Goal: Information Seeking & Learning: Learn about a topic

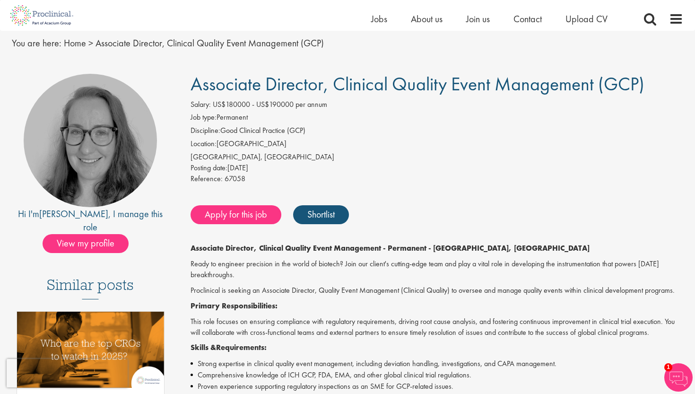
scroll to position [52, 0]
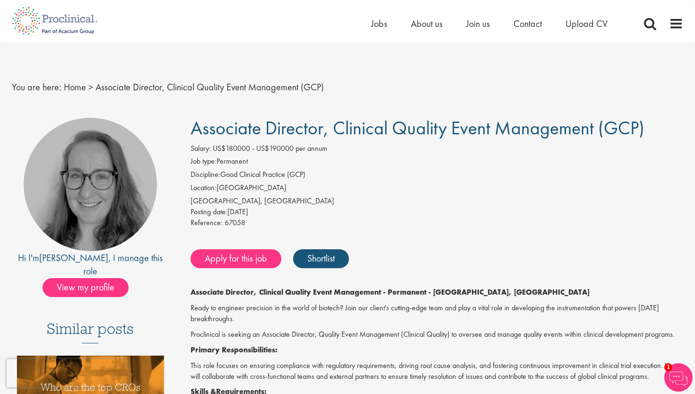
scroll to position [0, 0]
click at [372, 28] on span "Jobs" at bounding box center [379, 23] width 16 height 12
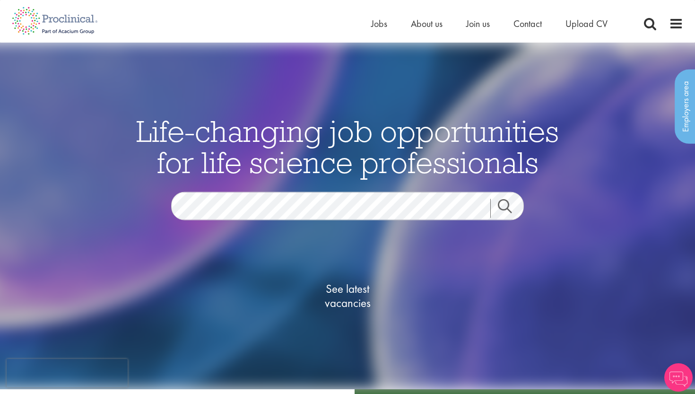
click at [508, 204] on link "Search" at bounding box center [510, 208] width 41 height 19
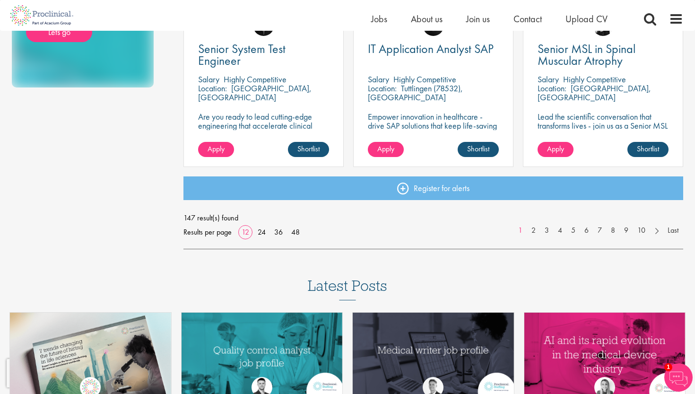
scroll to position [725, 0]
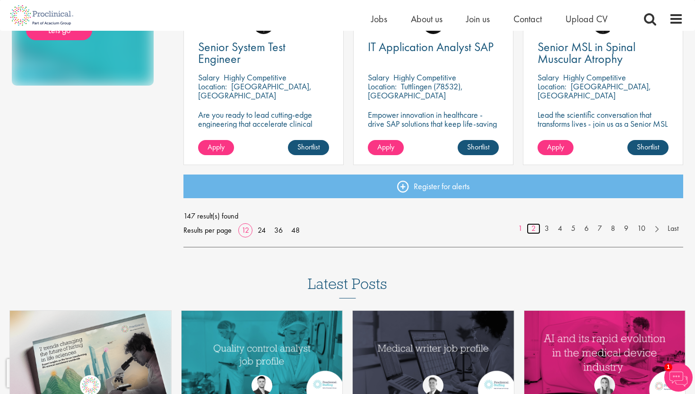
click at [533, 231] on link "2" at bounding box center [534, 228] width 14 height 11
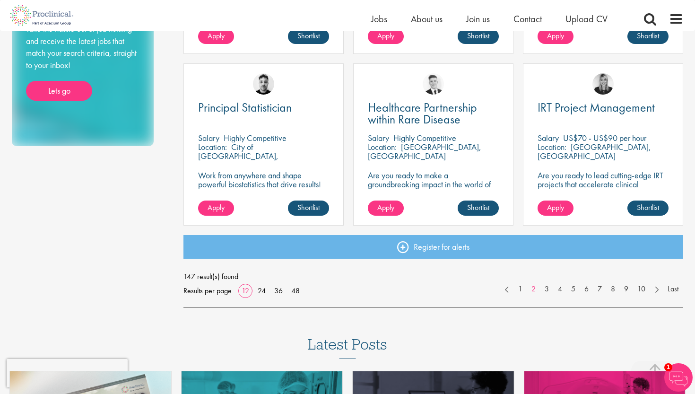
scroll to position [675, 0]
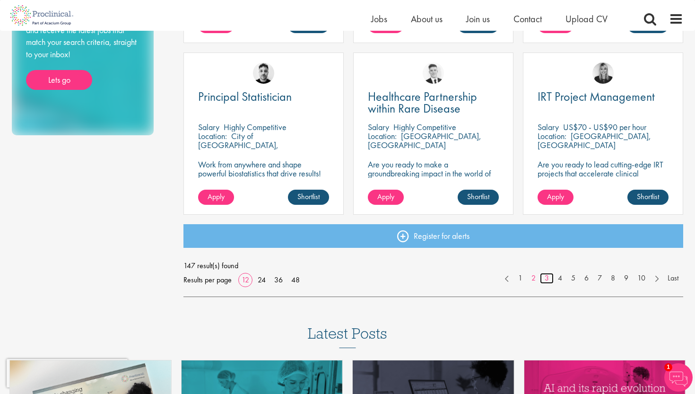
click at [545, 277] on link "3" at bounding box center [547, 278] width 14 height 11
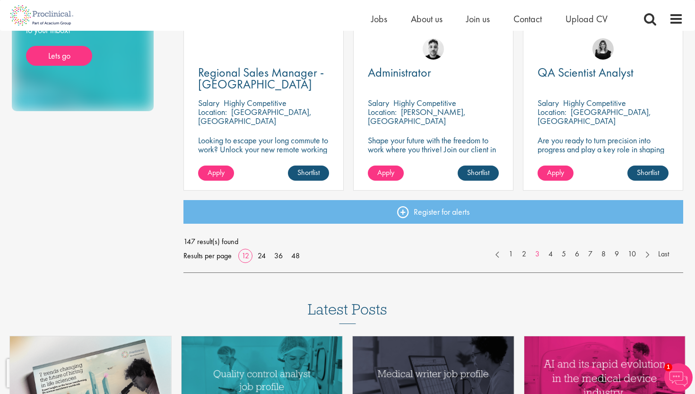
scroll to position [695, 0]
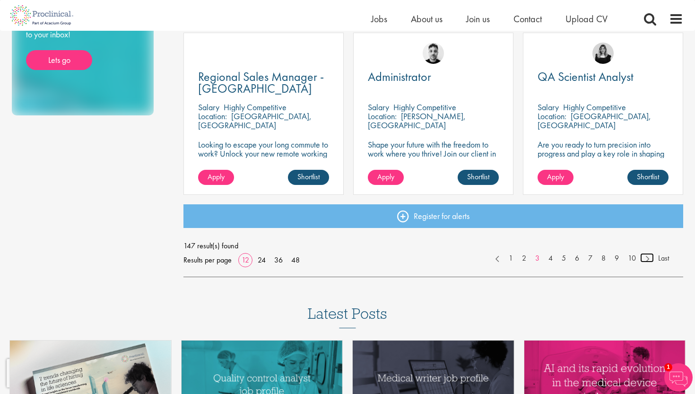
click at [649, 259] on link at bounding box center [647, 257] width 14 height 9
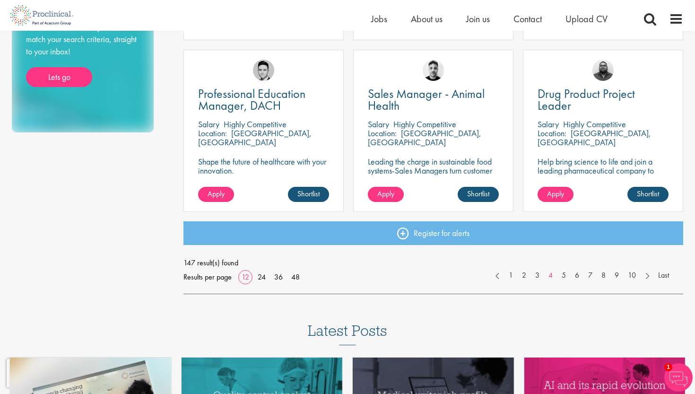
scroll to position [673, 0]
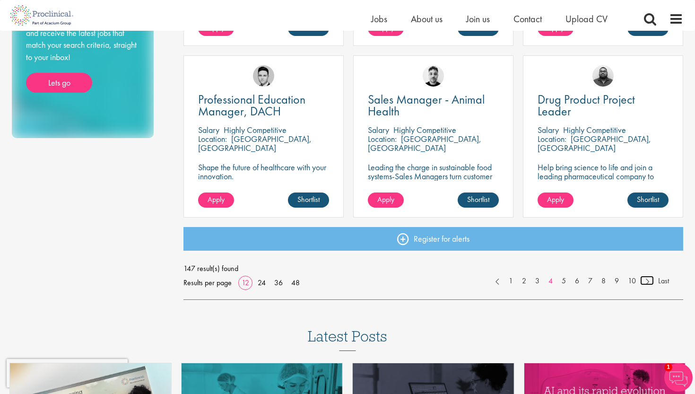
click at [649, 284] on link at bounding box center [647, 280] width 14 height 9
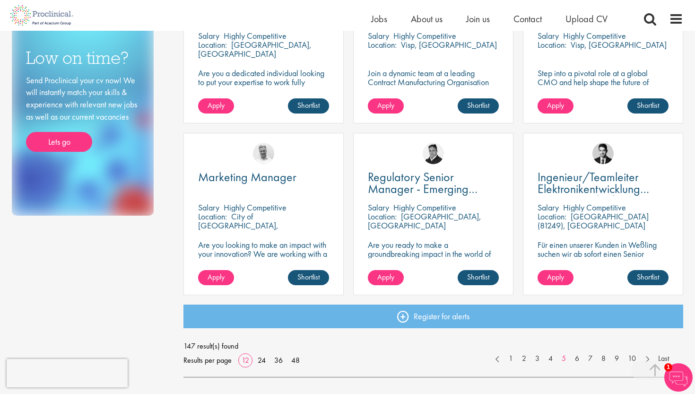
scroll to position [600, 0]
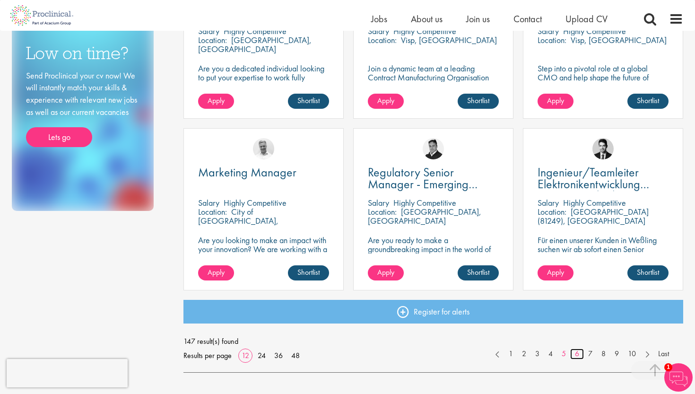
click at [578, 355] on link "6" at bounding box center [577, 353] width 14 height 11
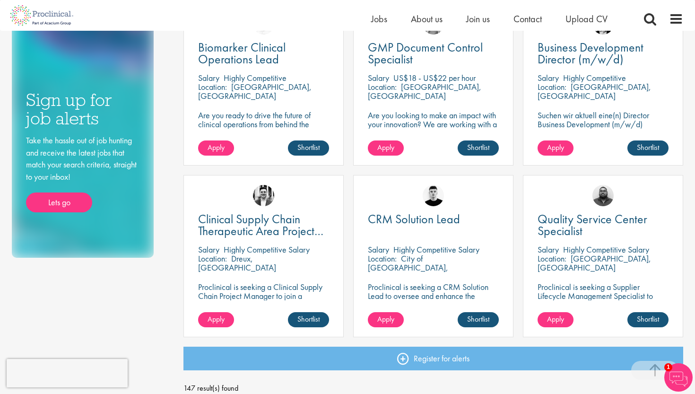
scroll to position [554, 0]
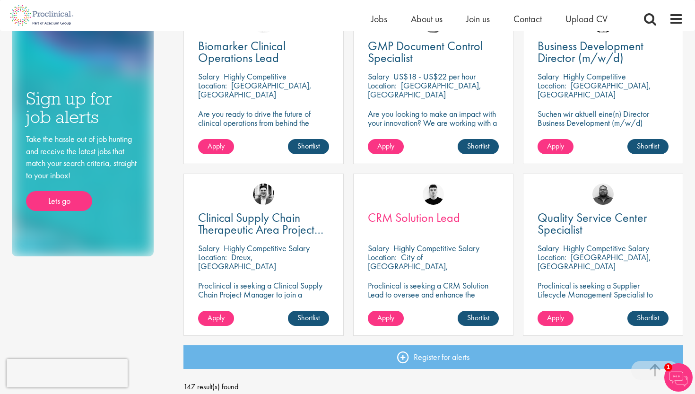
click at [423, 216] on span "CRM Solution Lead" at bounding box center [414, 217] width 92 height 16
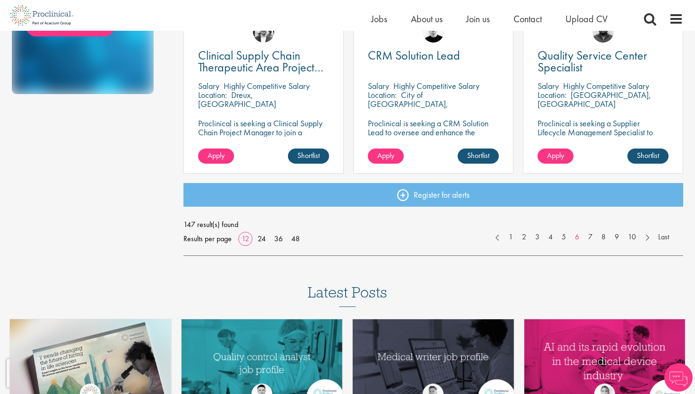
scroll to position [718, 0]
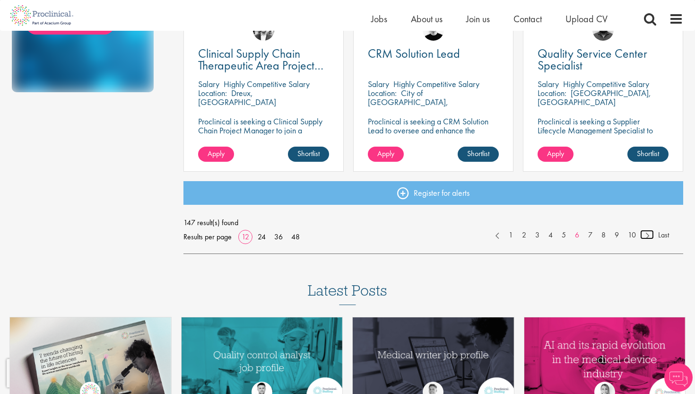
click at [647, 237] on link at bounding box center [647, 234] width 14 height 9
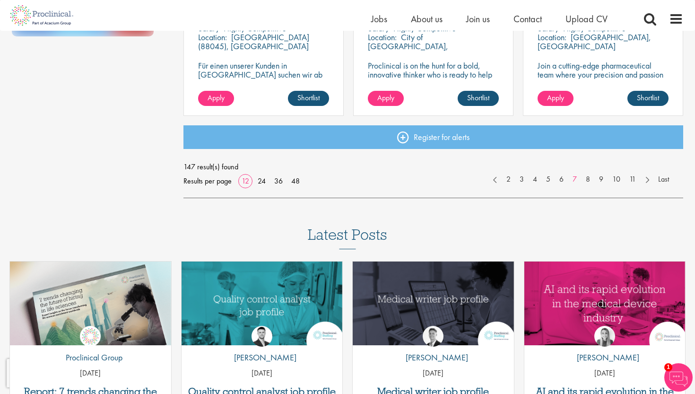
scroll to position [776, 0]
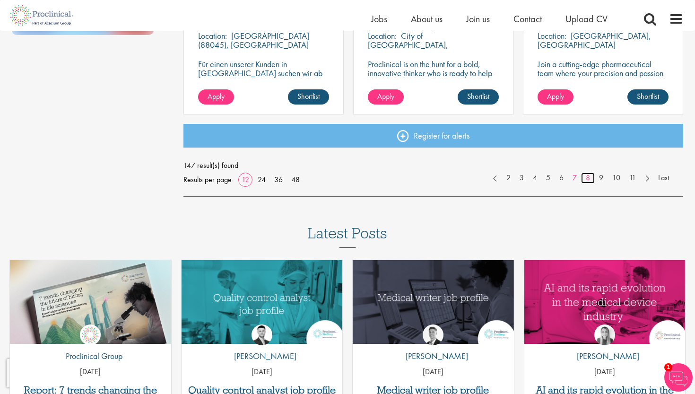
click at [587, 180] on link "8" at bounding box center [588, 178] width 14 height 11
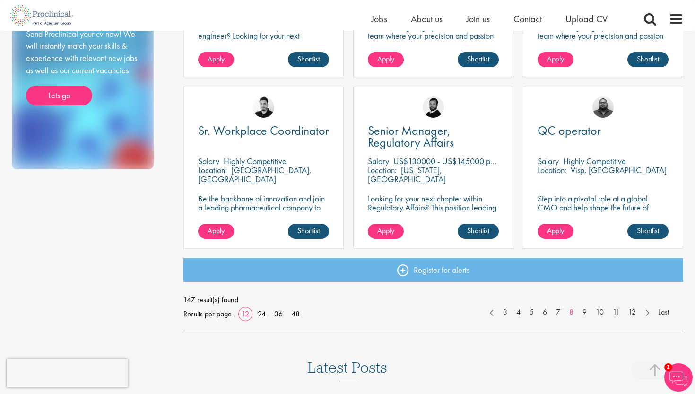
scroll to position [648, 0]
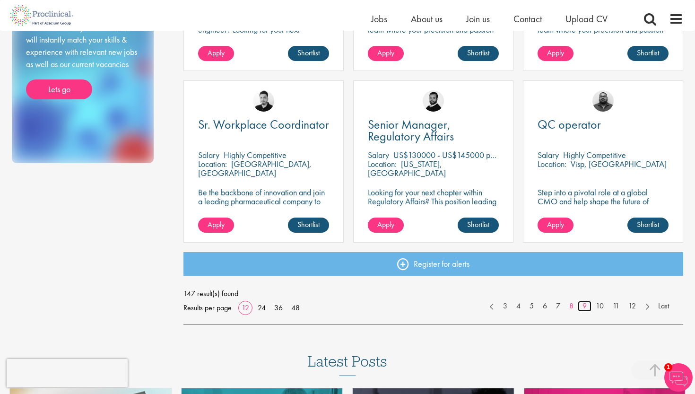
click at [585, 309] on link "9" at bounding box center [585, 306] width 14 height 11
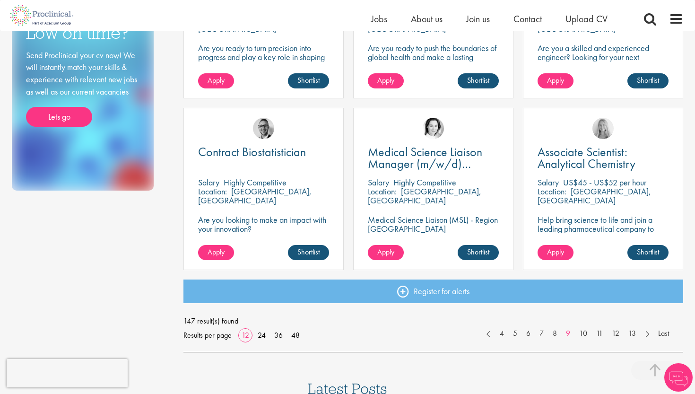
scroll to position [621, 0]
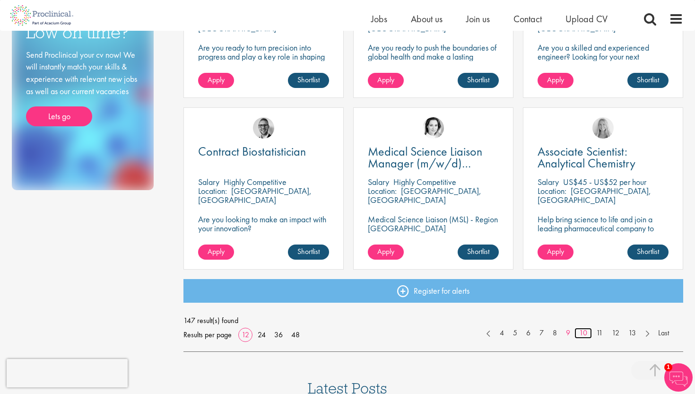
click at [579, 329] on link "10" at bounding box center [582, 333] width 17 height 11
